Goal: Task Accomplishment & Management: Manage account settings

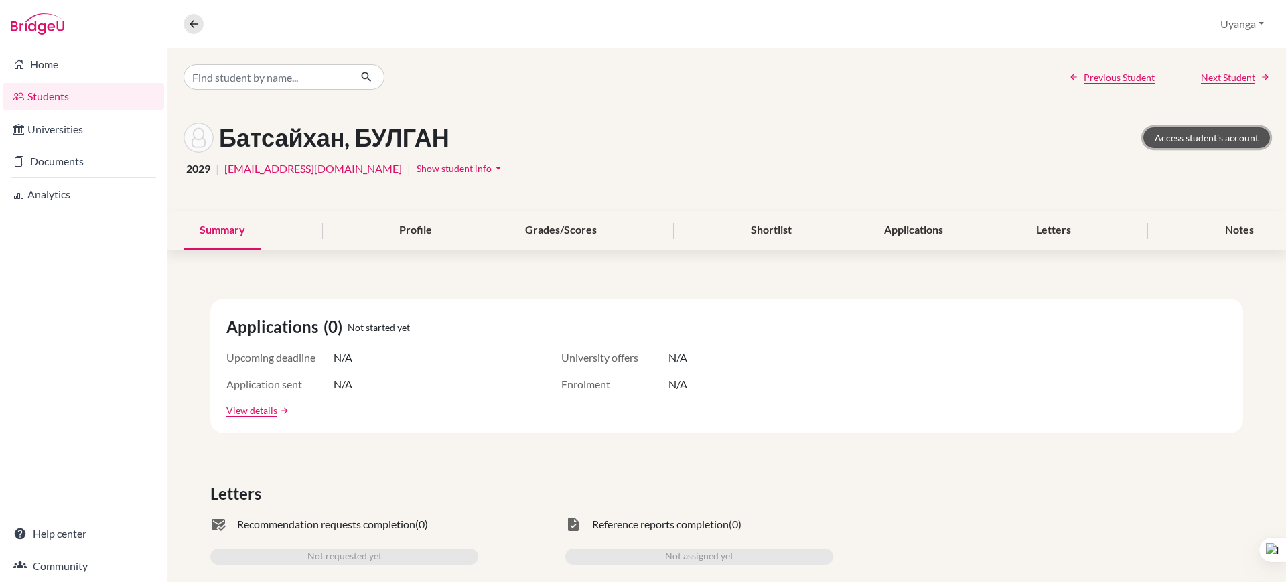
click at [1188, 133] on link "Access student's account" at bounding box center [1206, 137] width 127 height 21
click at [194, 23] on icon at bounding box center [194, 24] width 12 height 12
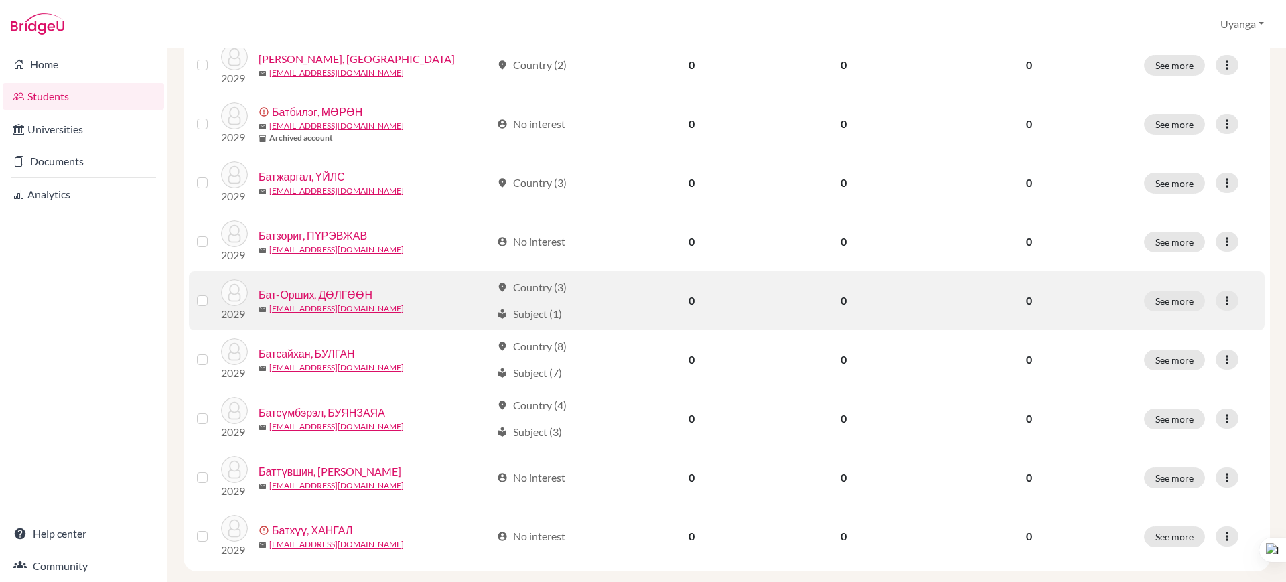
scroll to position [867, 0]
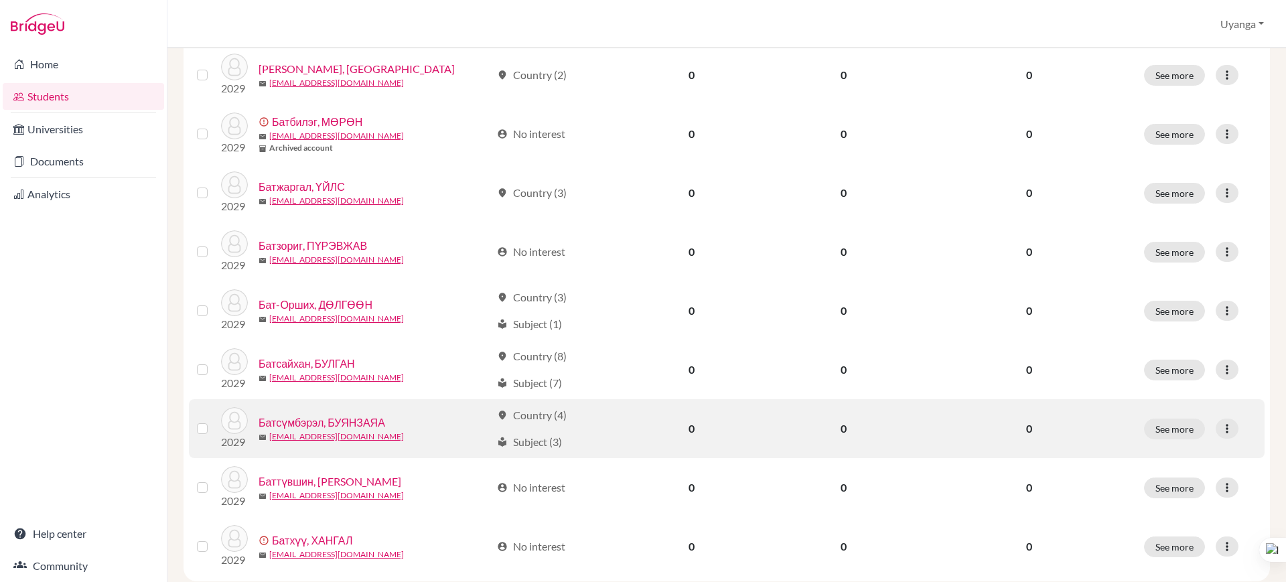
click at [336, 421] on link "Батсүмбэрэл, БУЯНЗАЯА" at bounding box center [322, 423] width 127 height 16
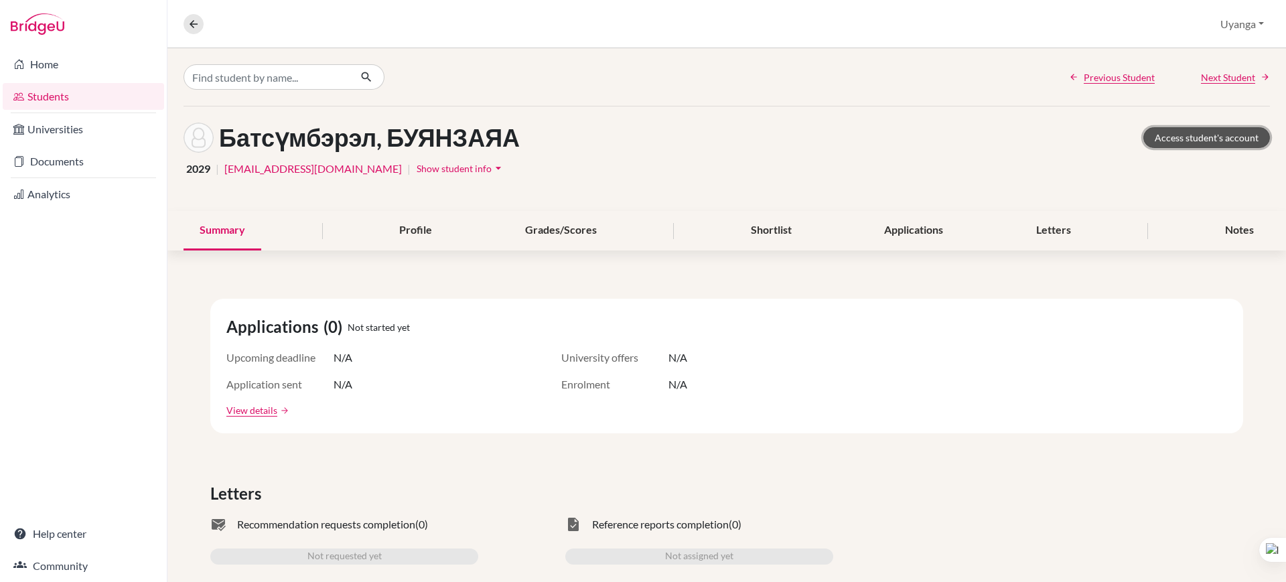
click at [1201, 136] on link "Access student's account" at bounding box center [1206, 137] width 127 height 21
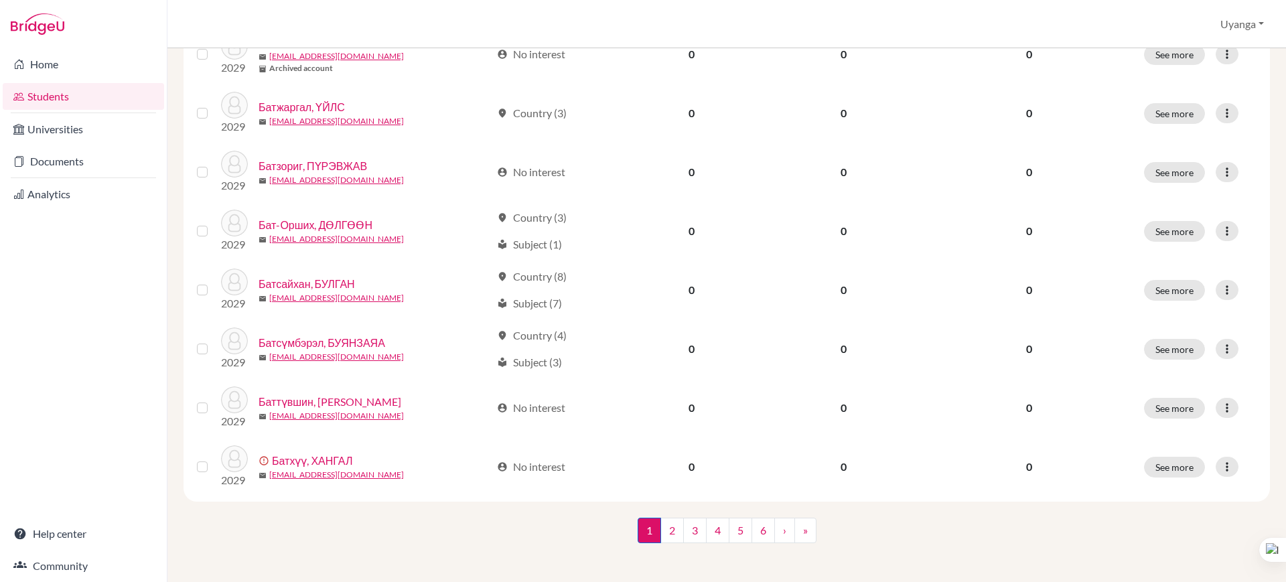
scroll to position [950, 0]
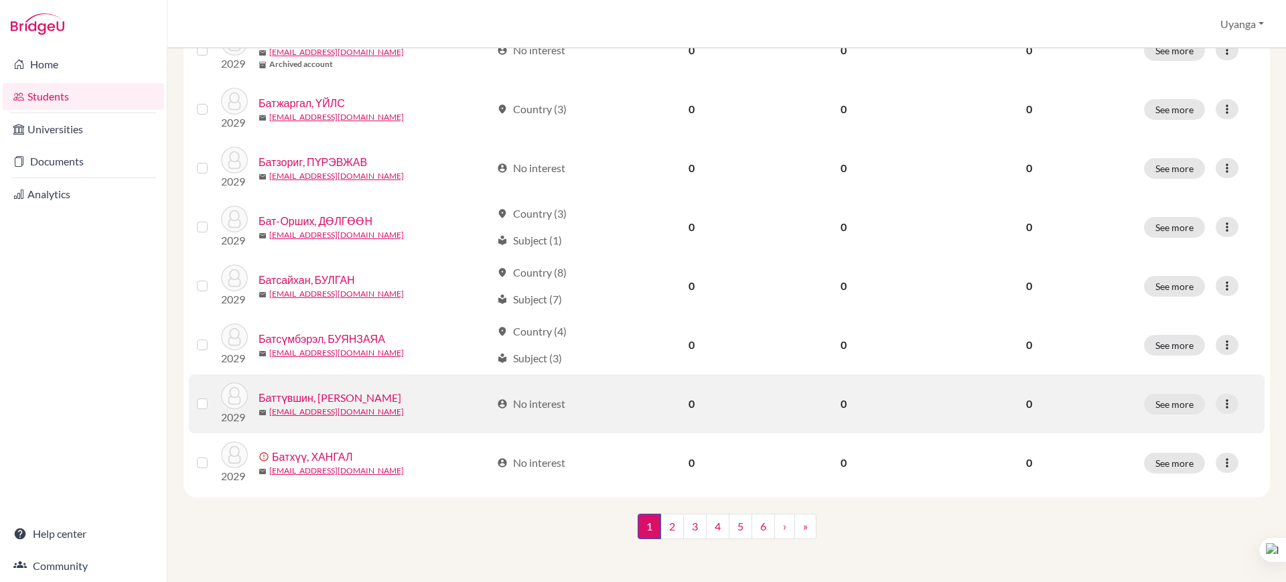
click at [334, 396] on link "Баттүвшин, МИШЭЭЛ" at bounding box center [330, 398] width 143 height 16
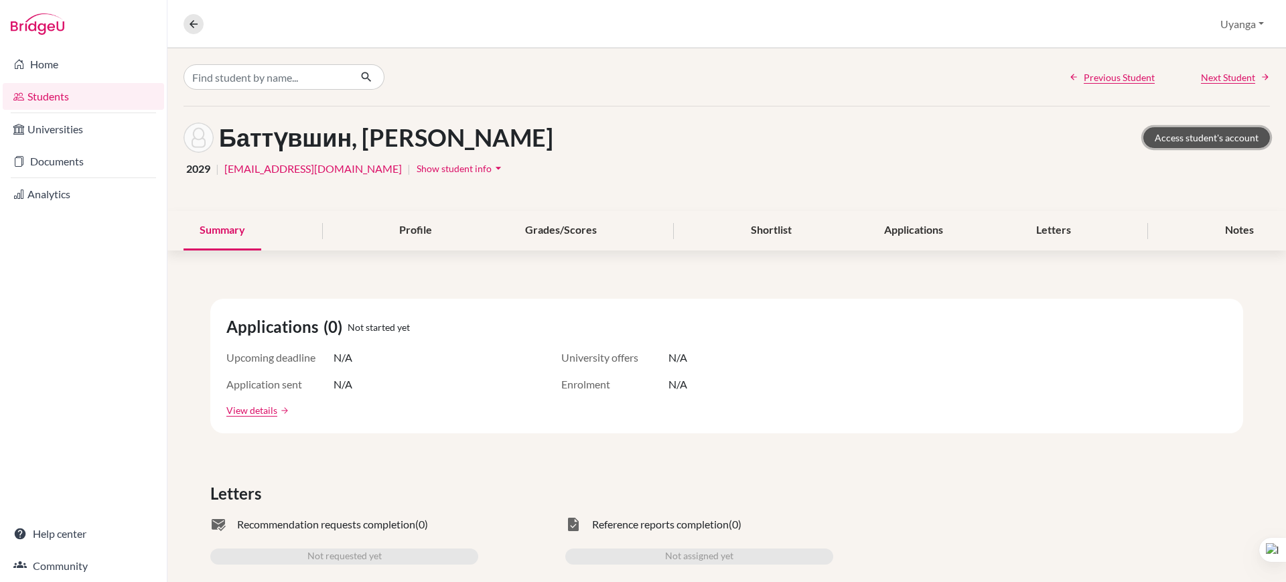
click at [1212, 129] on link "Access student's account" at bounding box center [1206, 137] width 127 height 21
click at [200, 27] on button at bounding box center [194, 24] width 20 height 20
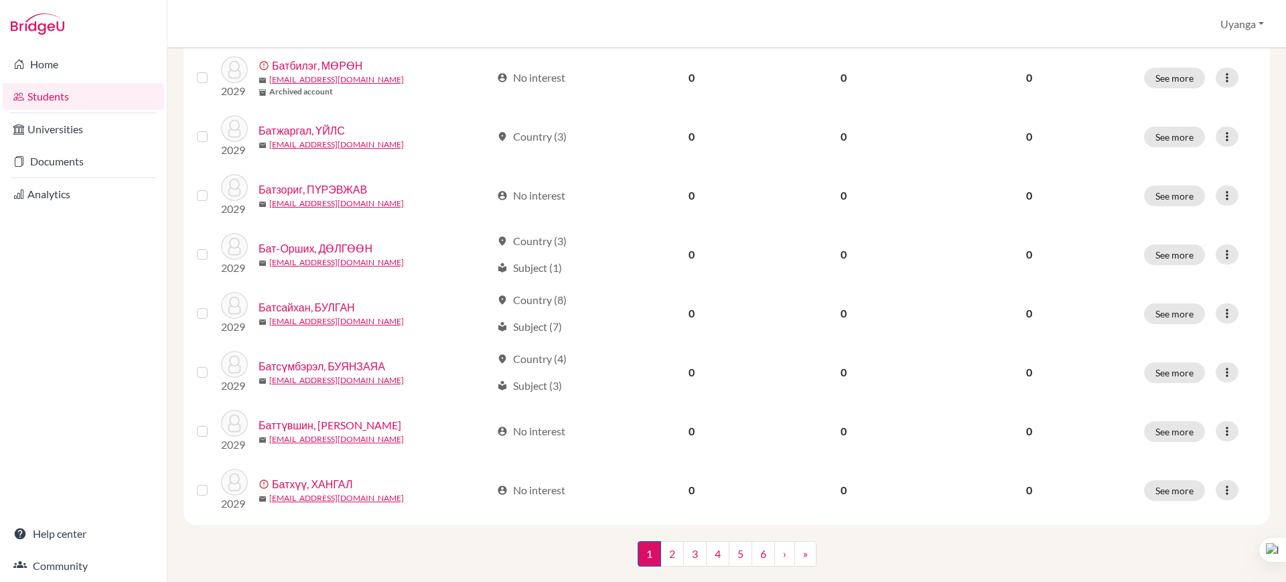
scroll to position [950, 0]
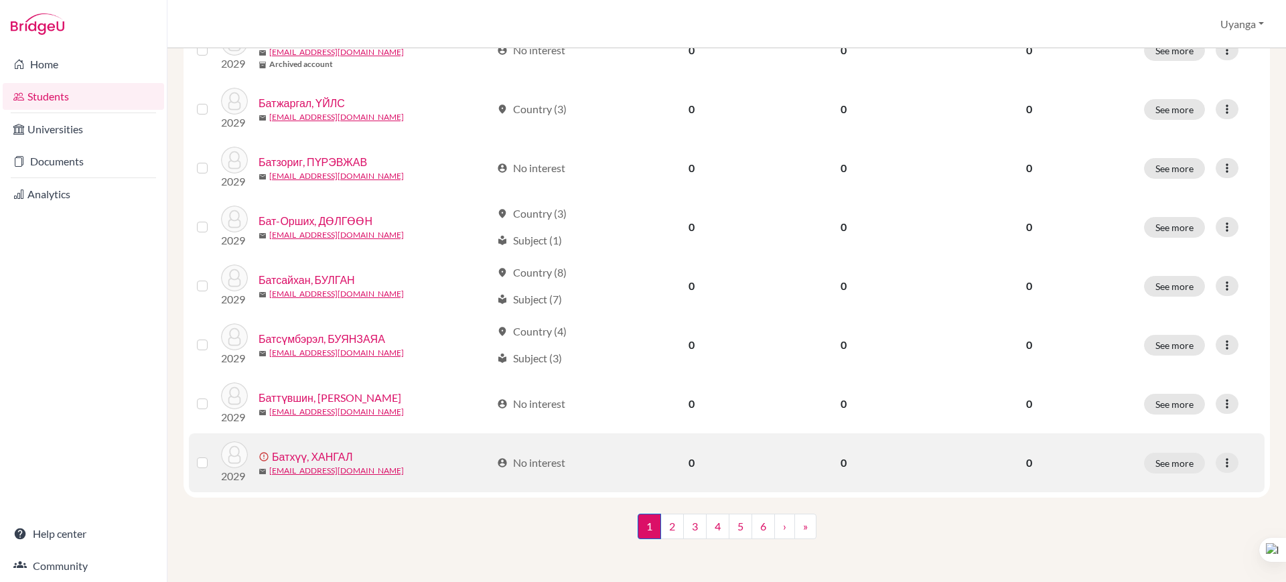
click at [293, 461] on link "Батхүү, ХАНГАЛ" at bounding box center [312, 457] width 80 height 16
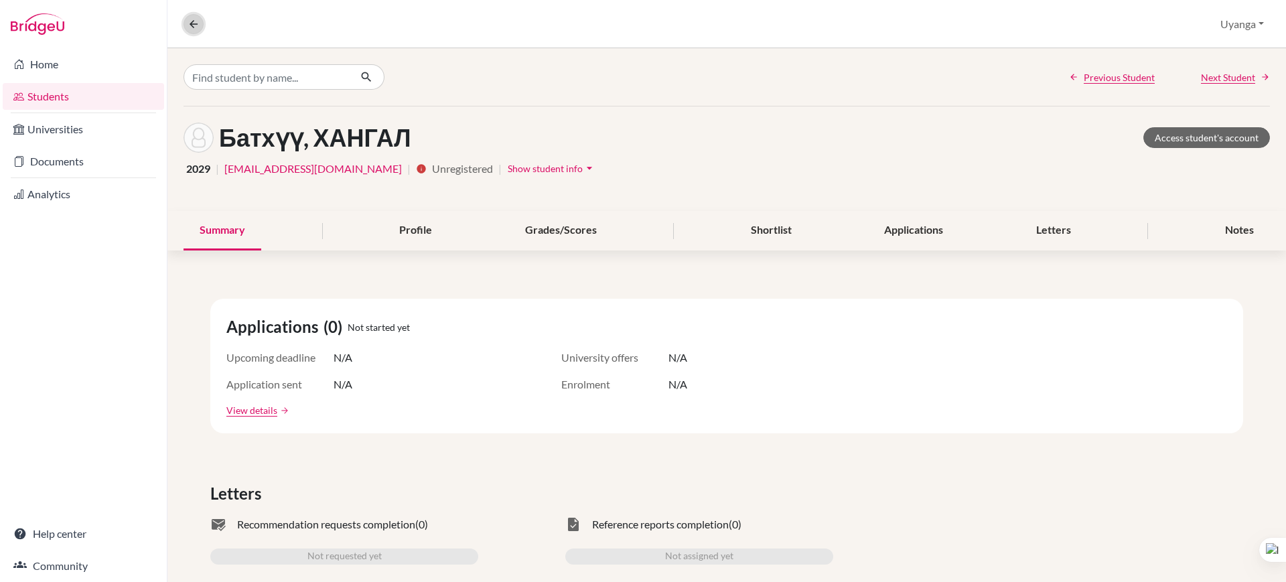
click at [189, 21] on icon at bounding box center [194, 24] width 12 height 12
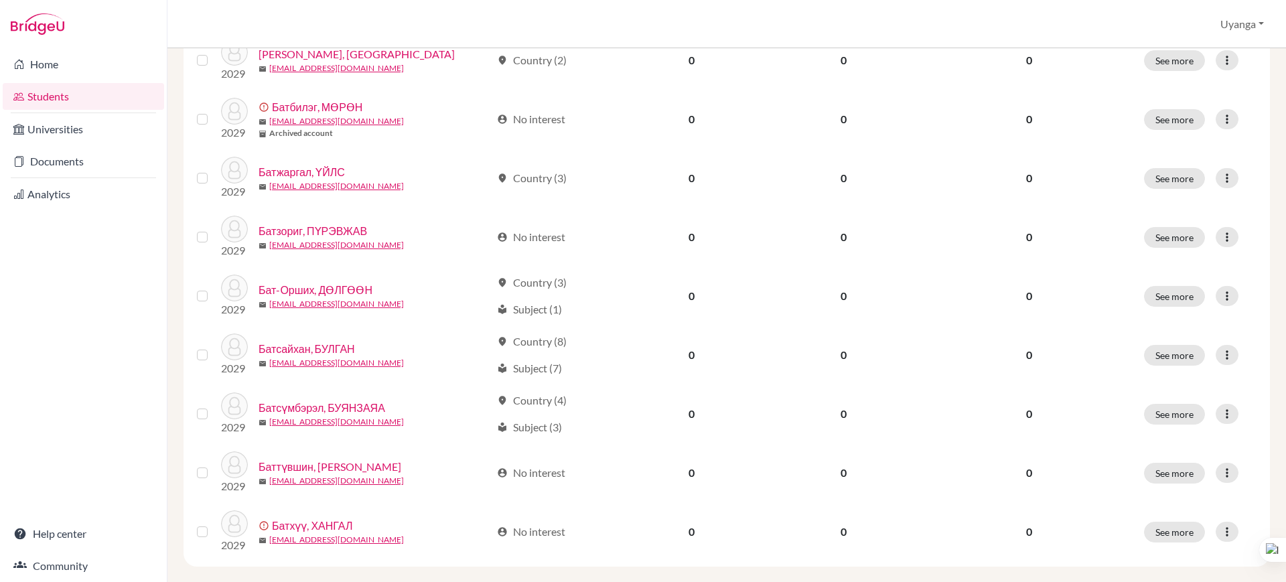
scroll to position [950, 0]
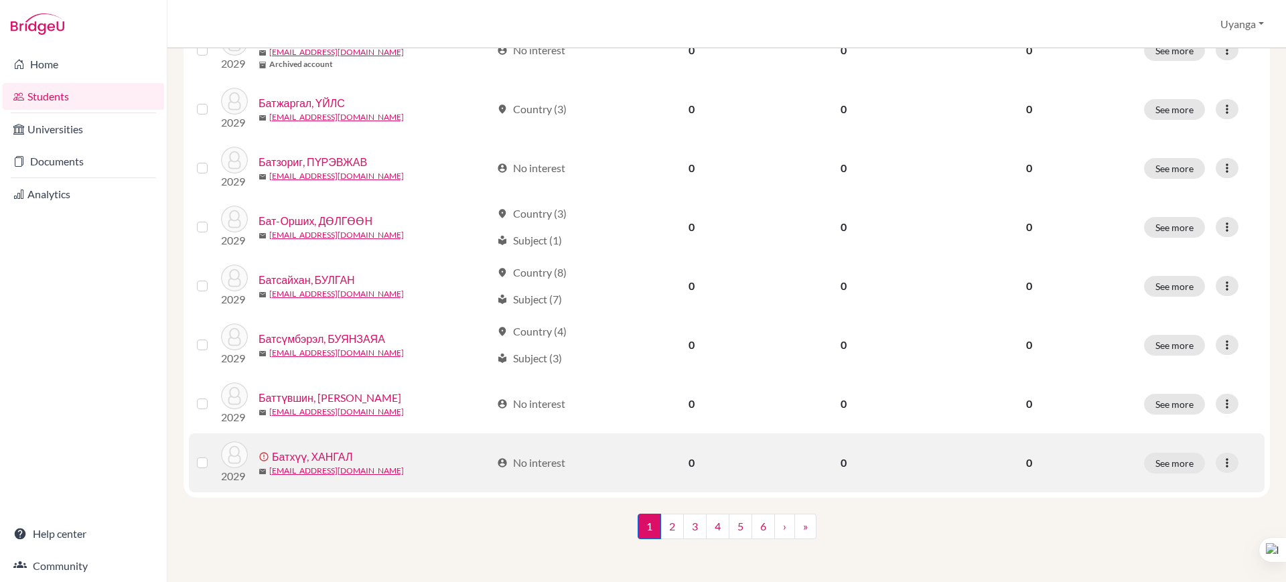
click at [213, 455] on label at bounding box center [213, 455] width 0 height 0
click at [0, 0] on input "checkbox" at bounding box center [0, 0] width 0 height 0
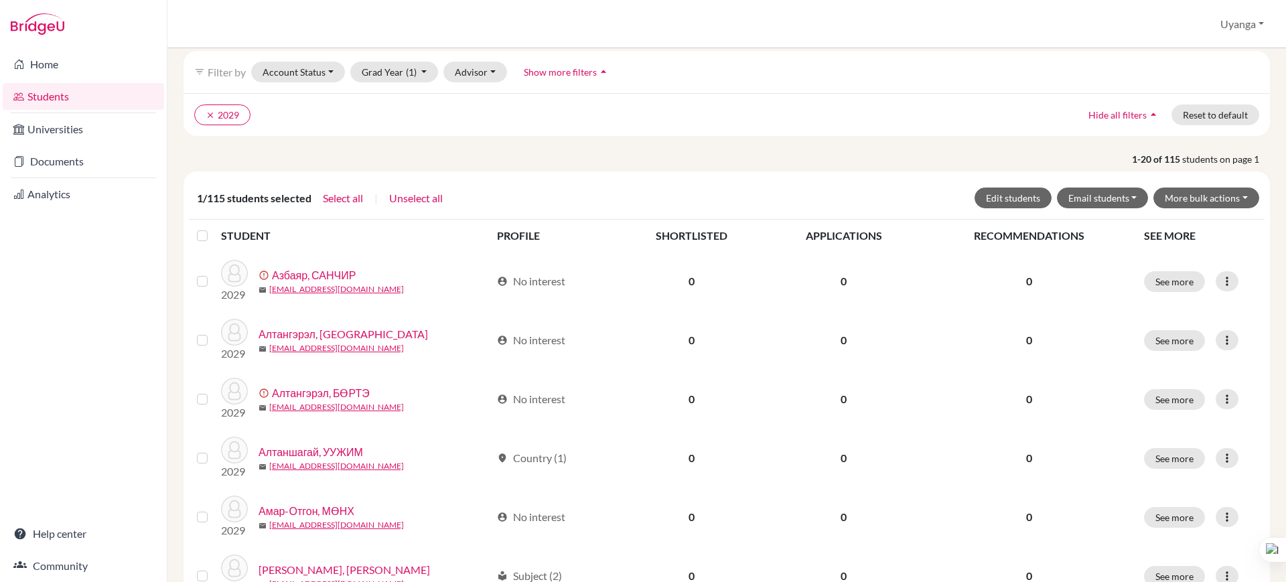
scroll to position [36, 0]
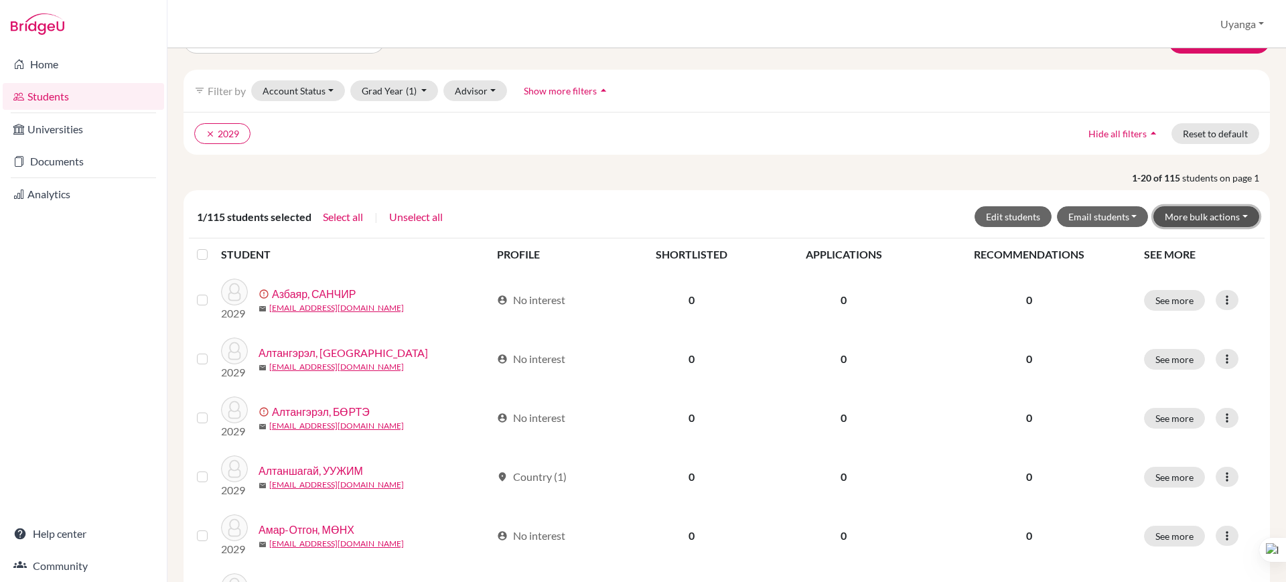
click at [1189, 219] on button "More bulk actions" at bounding box center [1206, 216] width 106 height 21
click at [1175, 246] on button "Archive" at bounding box center [1197, 244] width 121 height 21
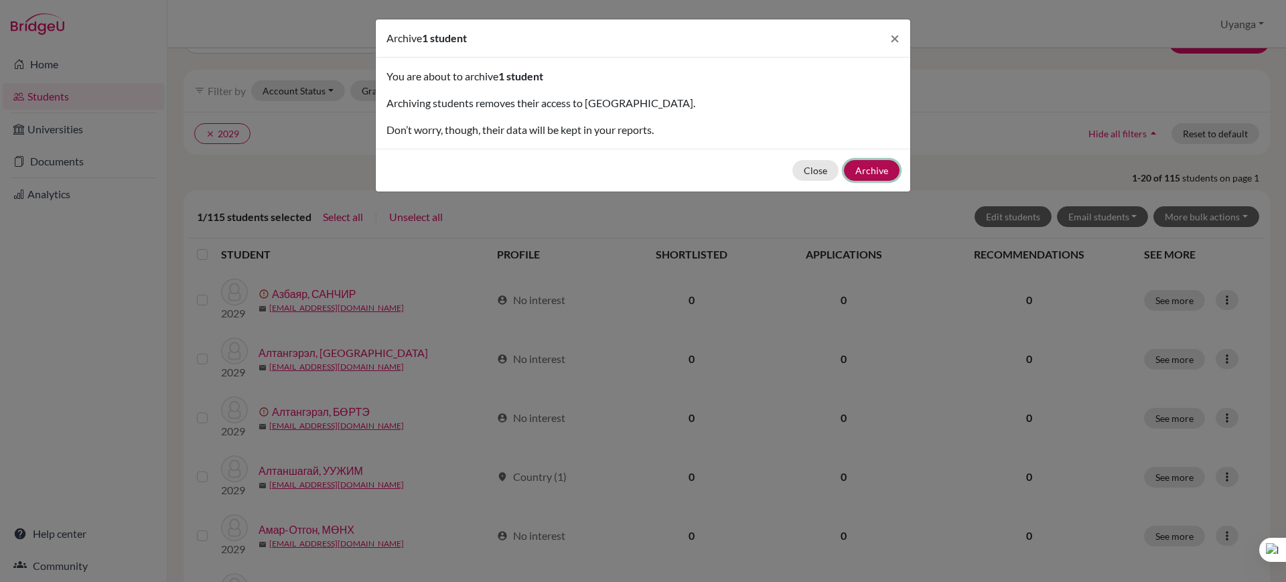
click at [883, 174] on button "Archive" at bounding box center [872, 170] width 56 height 21
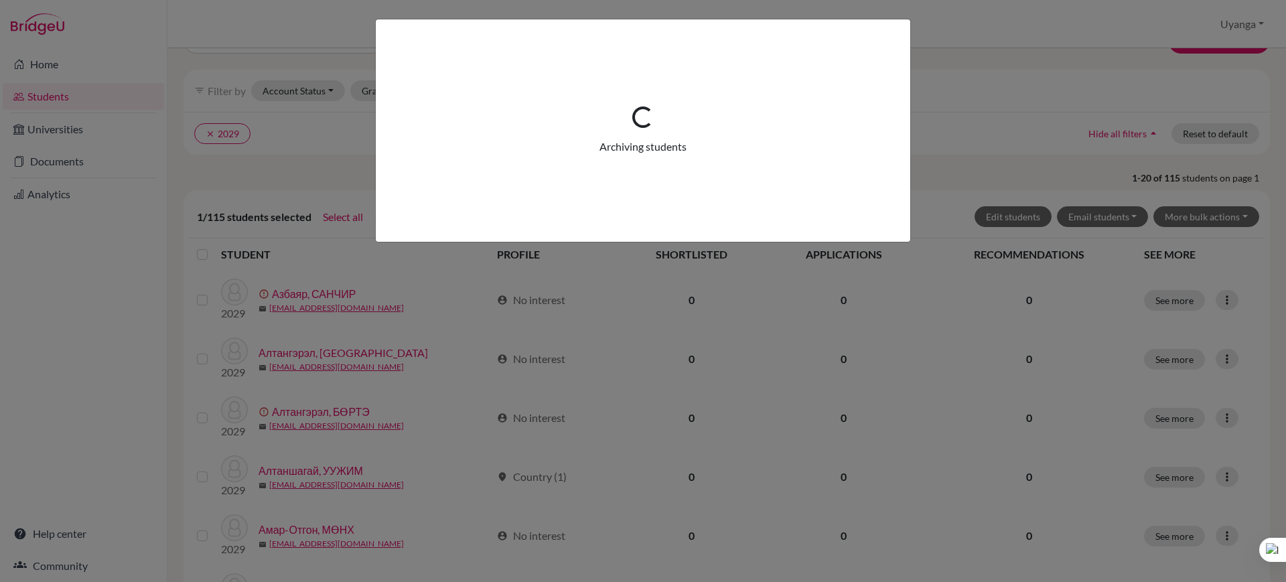
scroll to position [0, 0]
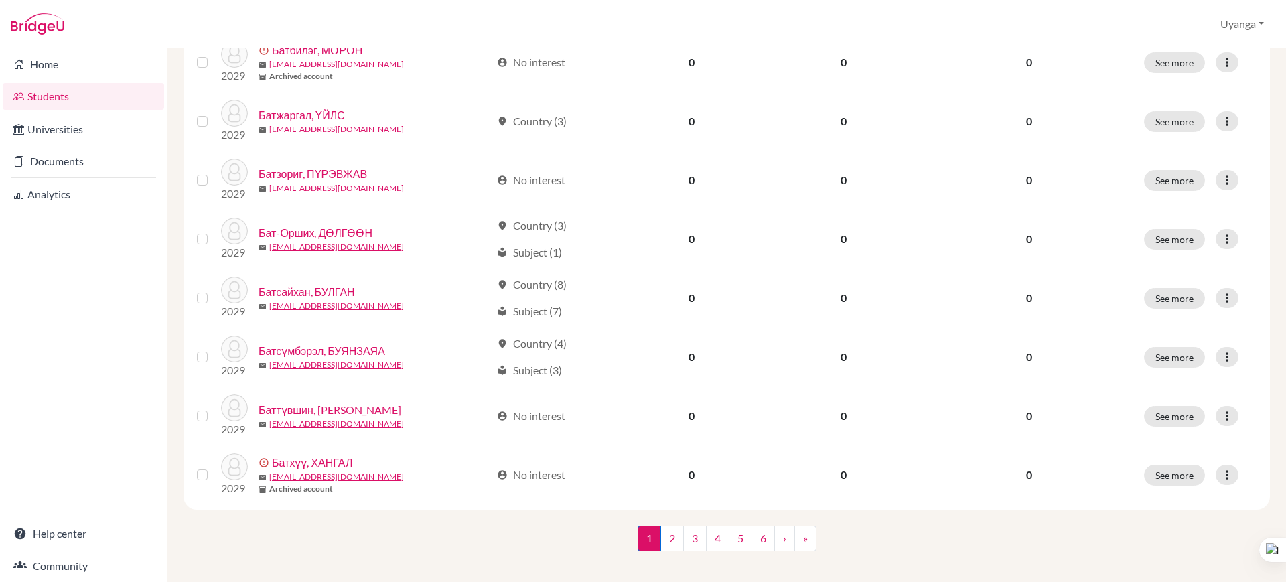
scroll to position [998, 0]
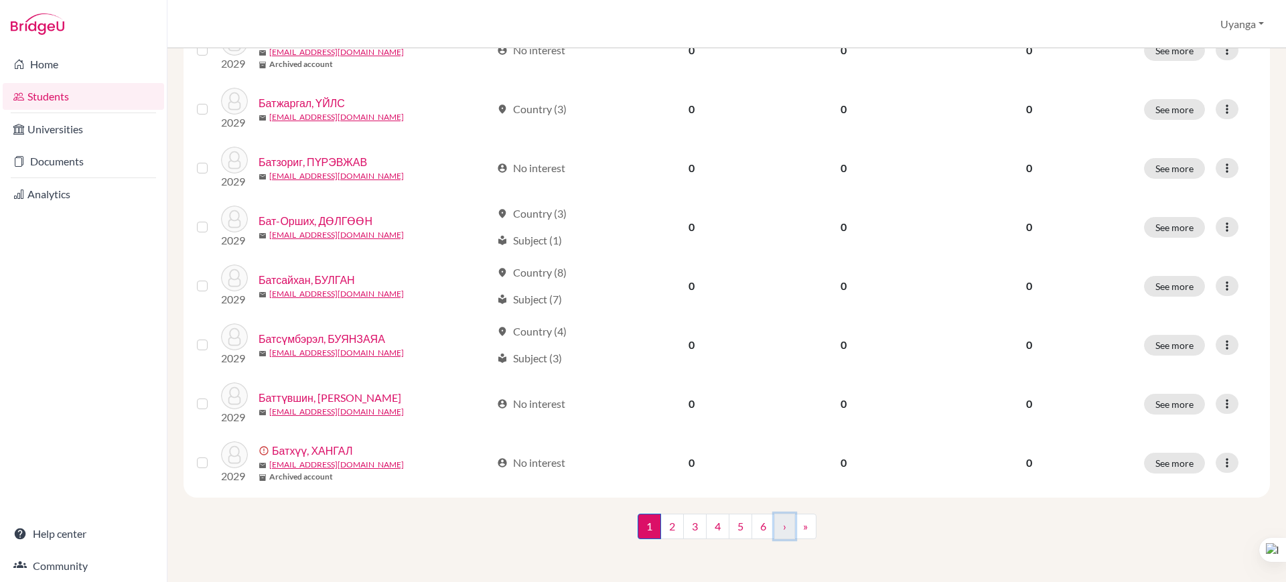
click at [782, 528] on link "›" at bounding box center [784, 526] width 21 height 25
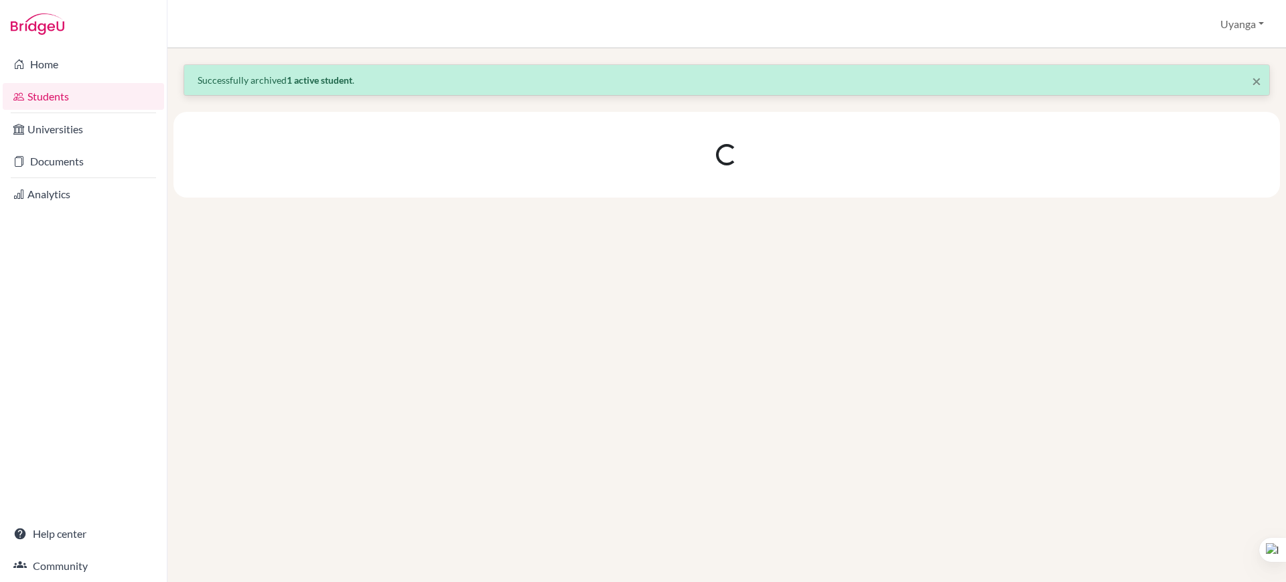
scroll to position [0, 0]
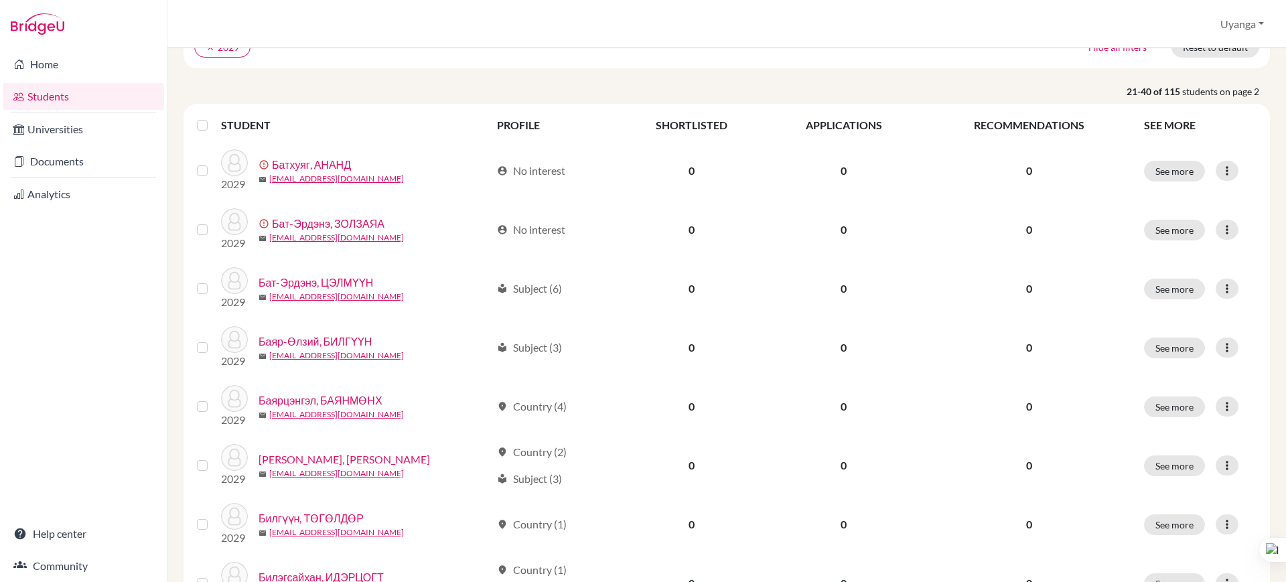
scroll to position [161, 0]
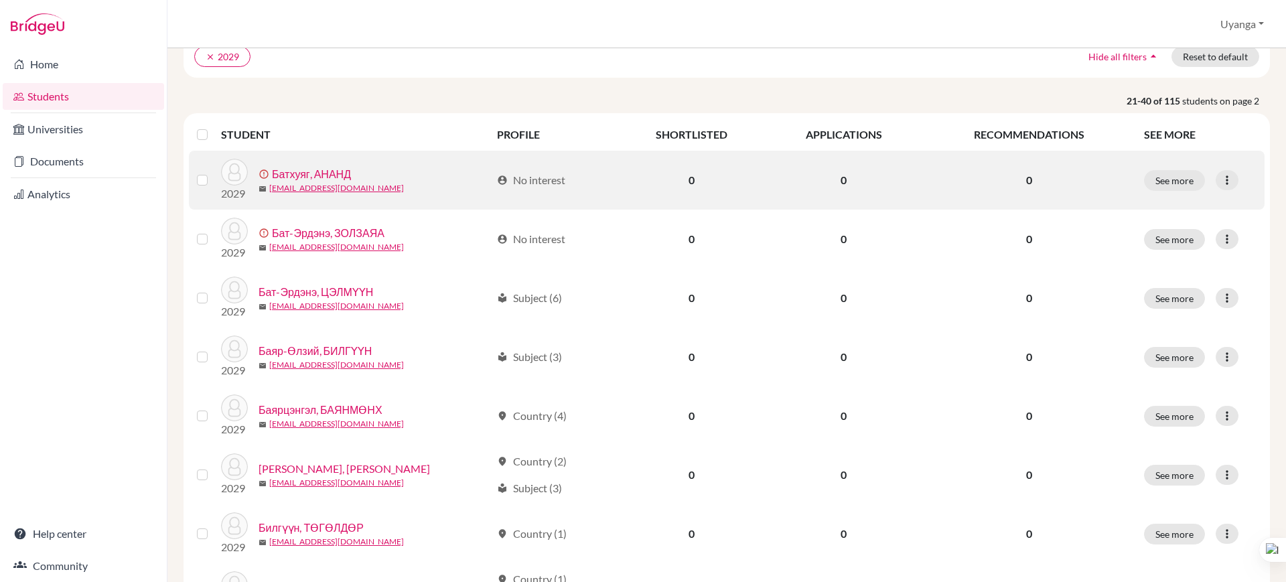
click at [213, 172] on label at bounding box center [213, 172] width 0 height 0
click at [0, 0] on input "checkbox" at bounding box center [0, 0] width 0 height 0
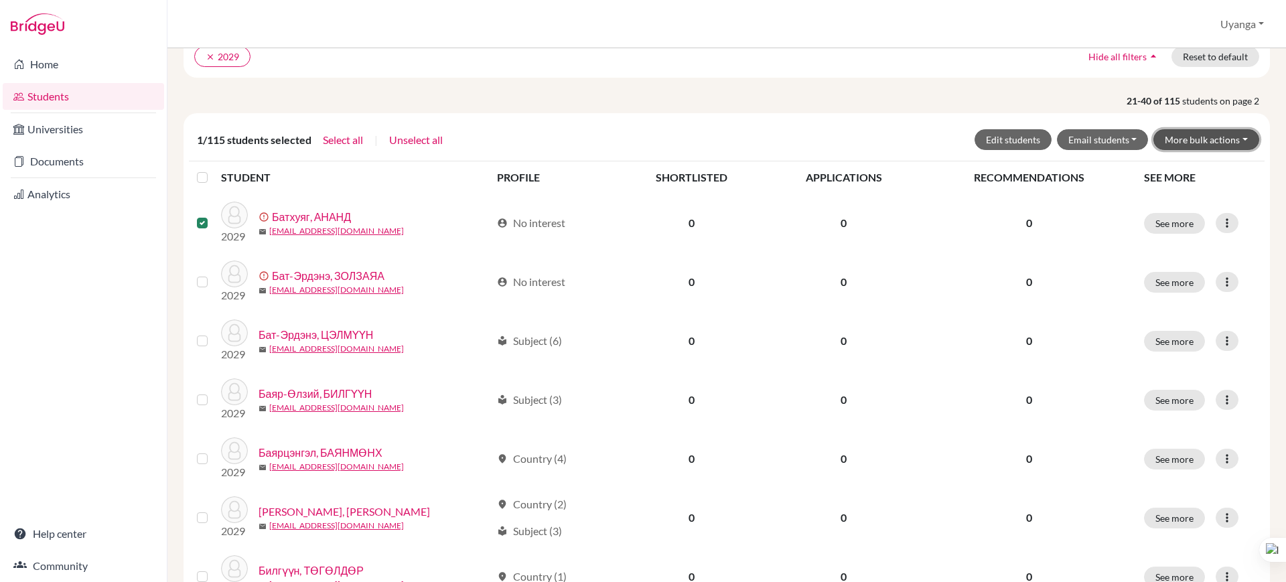
click at [1187, 141] on button "More bulk actions" at bounding box center [1206, 139] width 106 height 21
click at [1161, 169] on button "Archive" at bounding box center [1197, 167] width 121 height 21
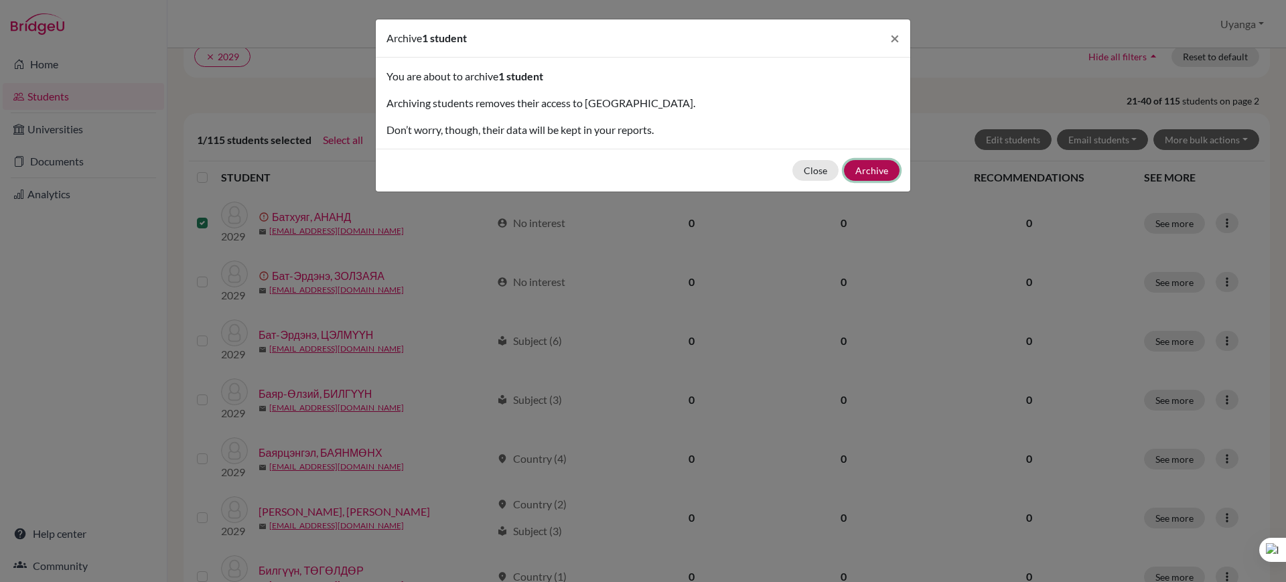
click at [878, 163] on button "Archive" at bounding box center [872, 170] width 56 height 21
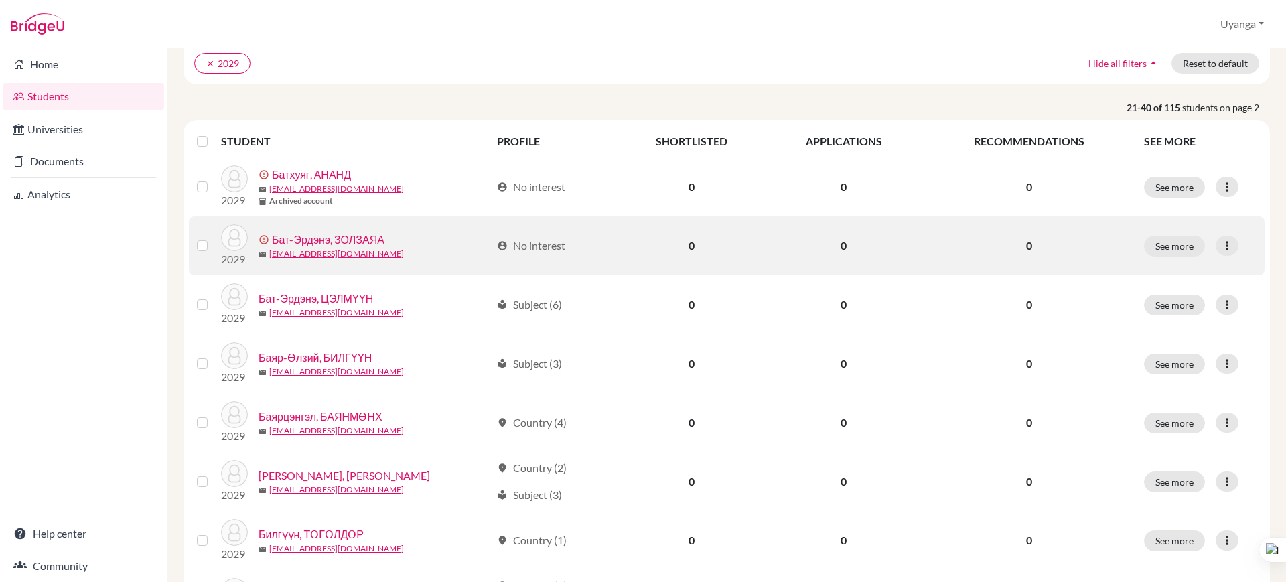
scroll to position [167, 0]
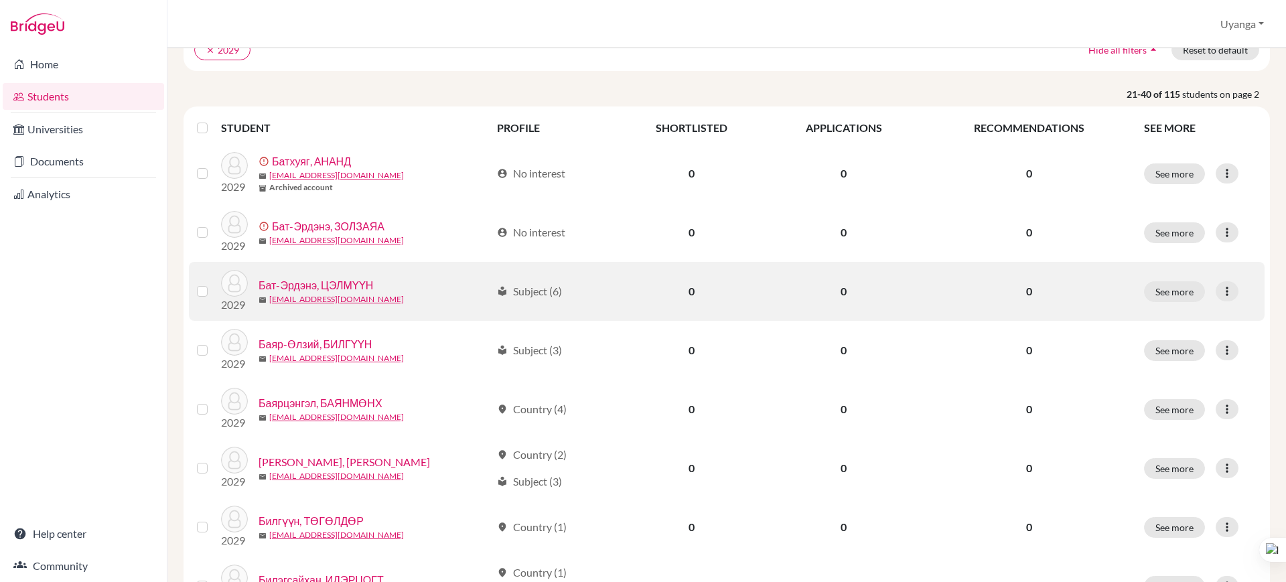
click at [367, 290] on link "Бат-Эрдэнэ, ЦЭЛМҮҮН" at bounding box center [316, 285] width 115 height 16
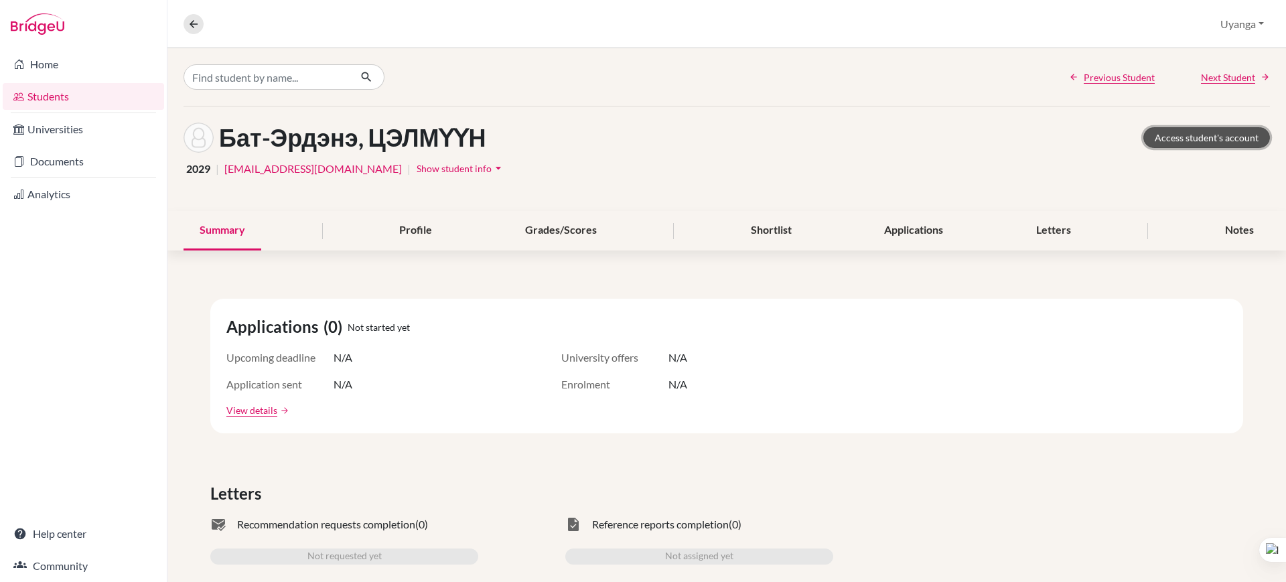
click at [1179, 137] on link "Access student's account" at bounding box center [1206, 137] width 127 height 21
